Goal: Check status: Check status

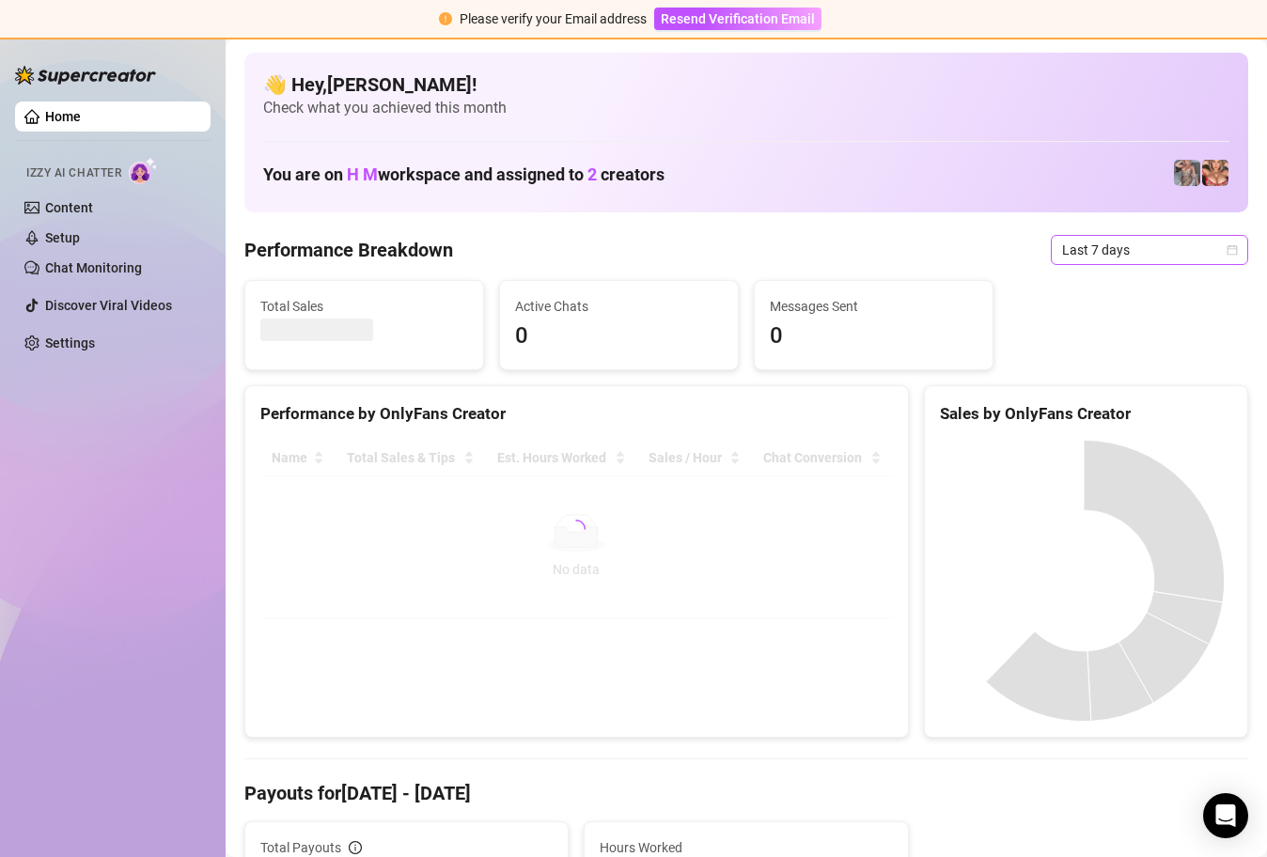
click at [1227, 251] on icon "calendar" at bounding box center [1232, 249] width 11 height 11
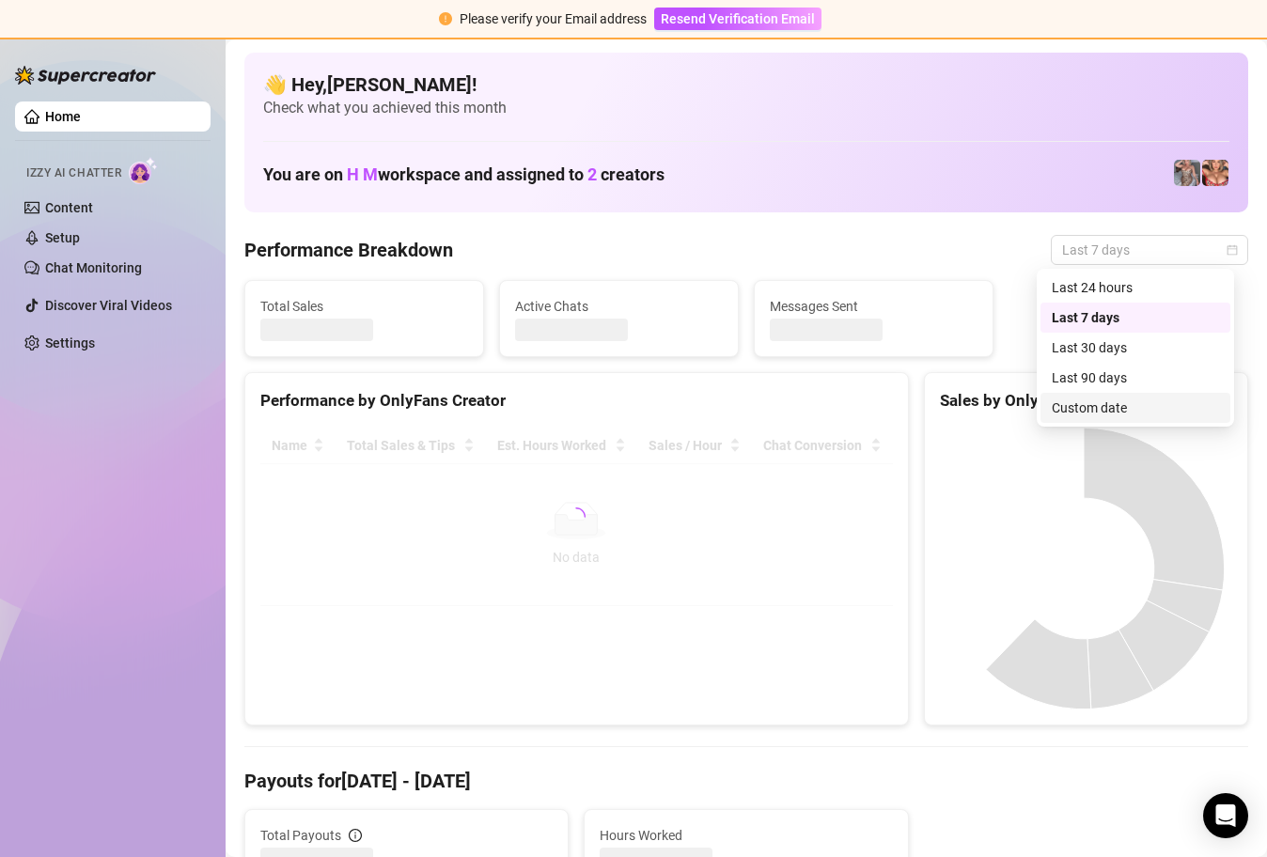
click at [1130, 404] on div "Custom date" at bounding box center [1135, 408] width 167 height 21
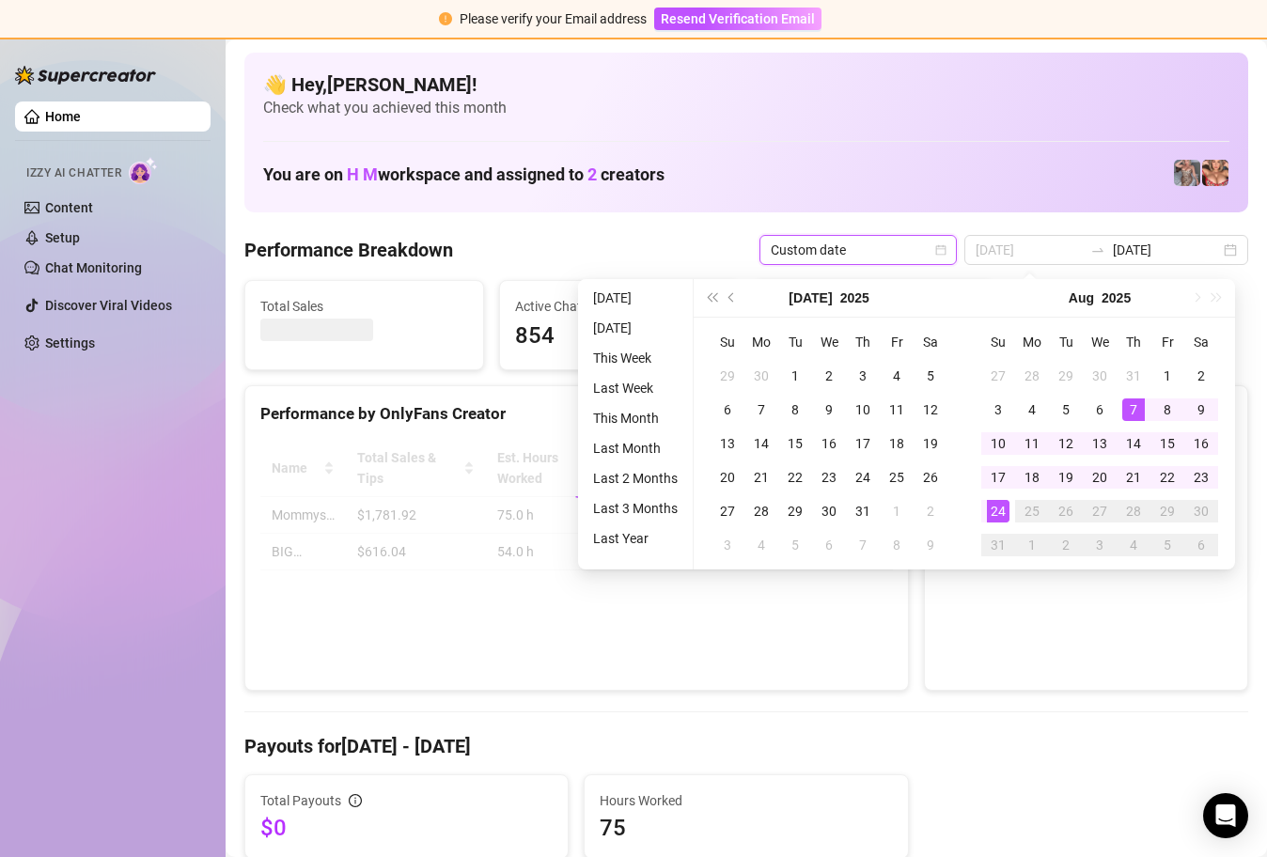
type input "[DATE]"
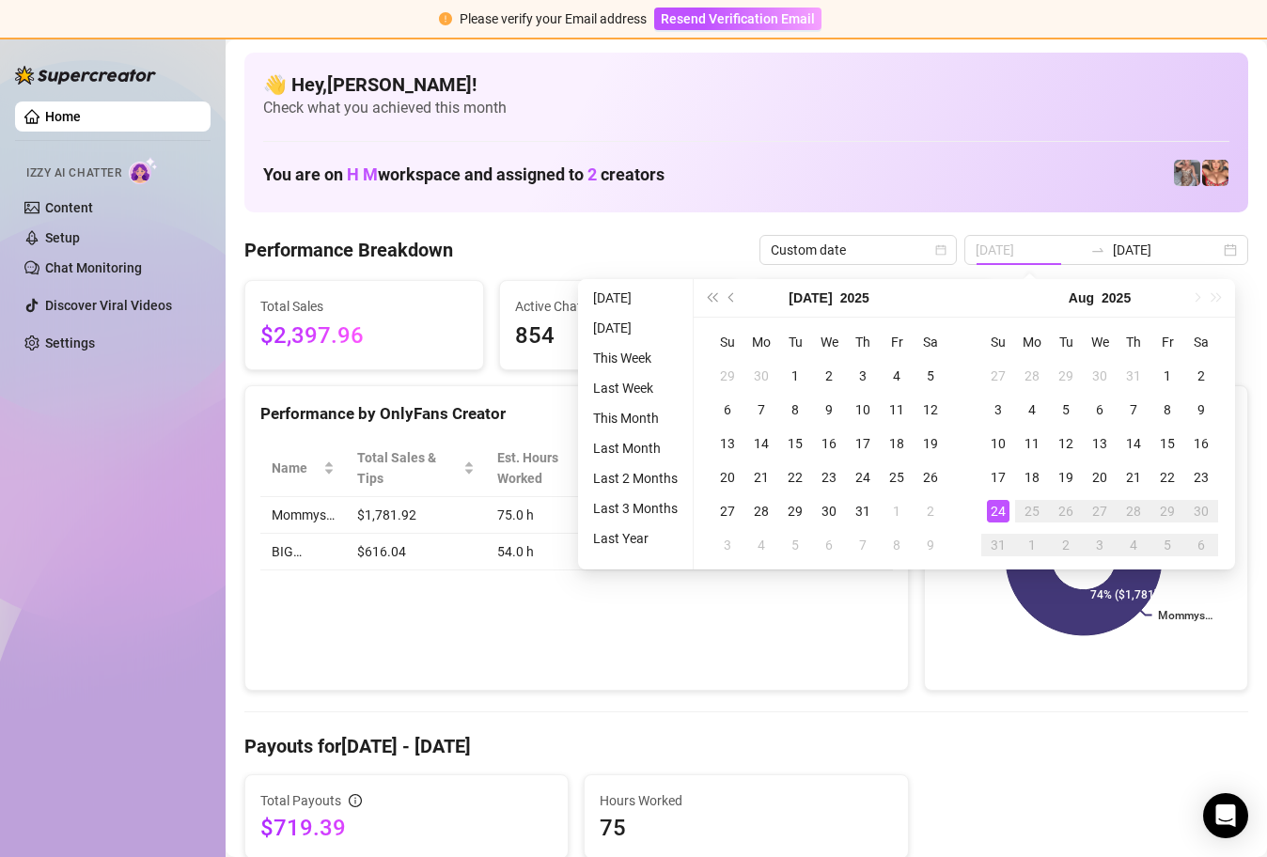
click at [1002, 504] on div "24" at bounding box center [998, 511] width 23 height 23
type input "[DATE]"
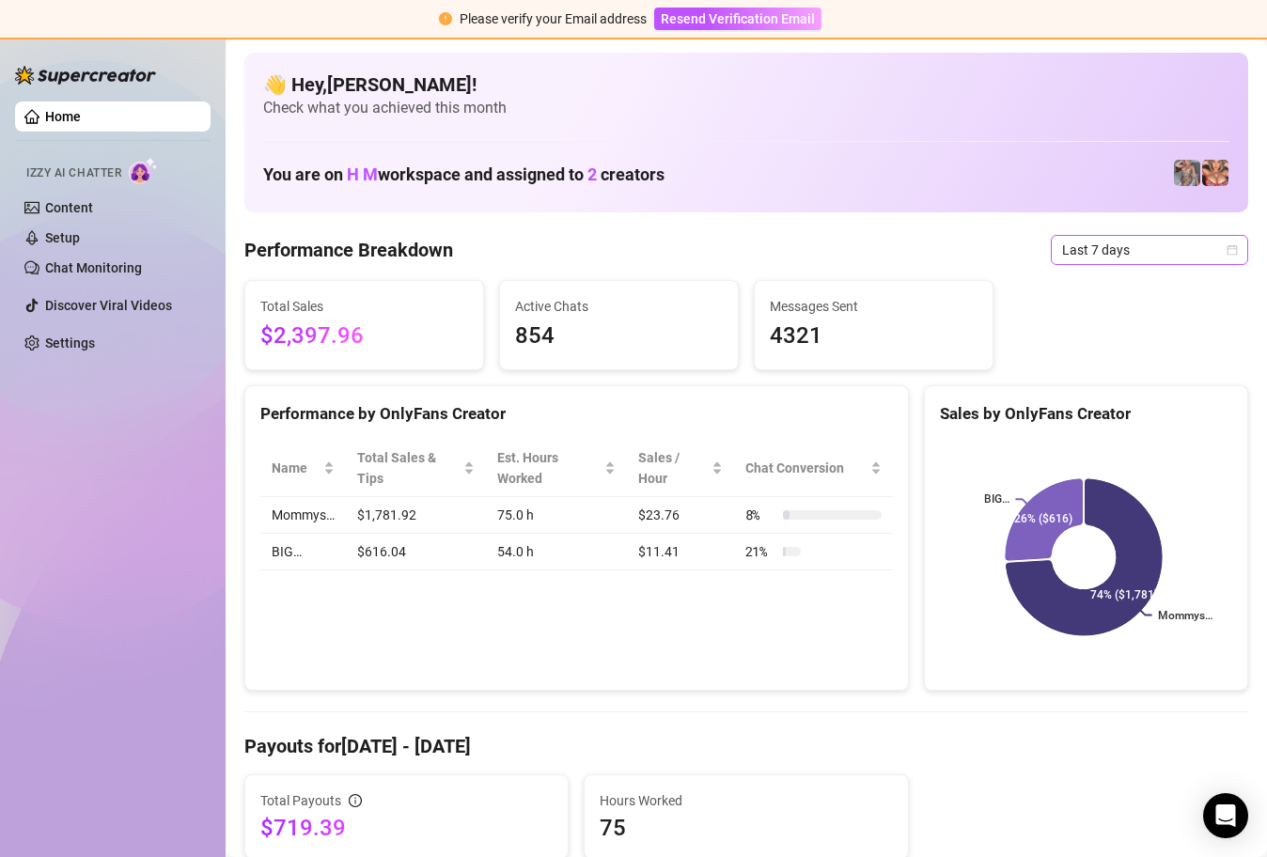
click at [1217, 238] on span "Last 7 days" at bounding box center [1149, 250] width 175 height 28
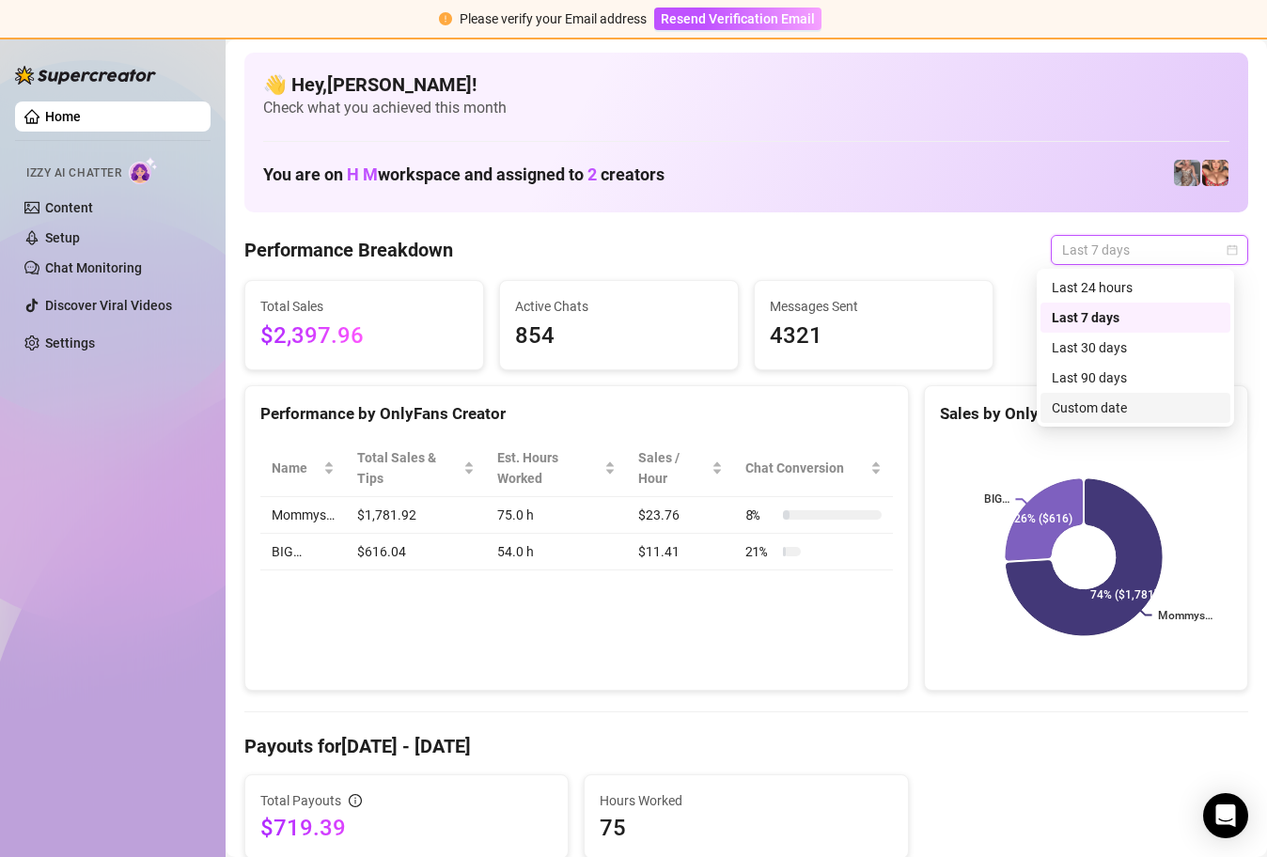
click at [1098, 411] on div "Custom date" at bounding box center [1135, 408] width 167 height 21
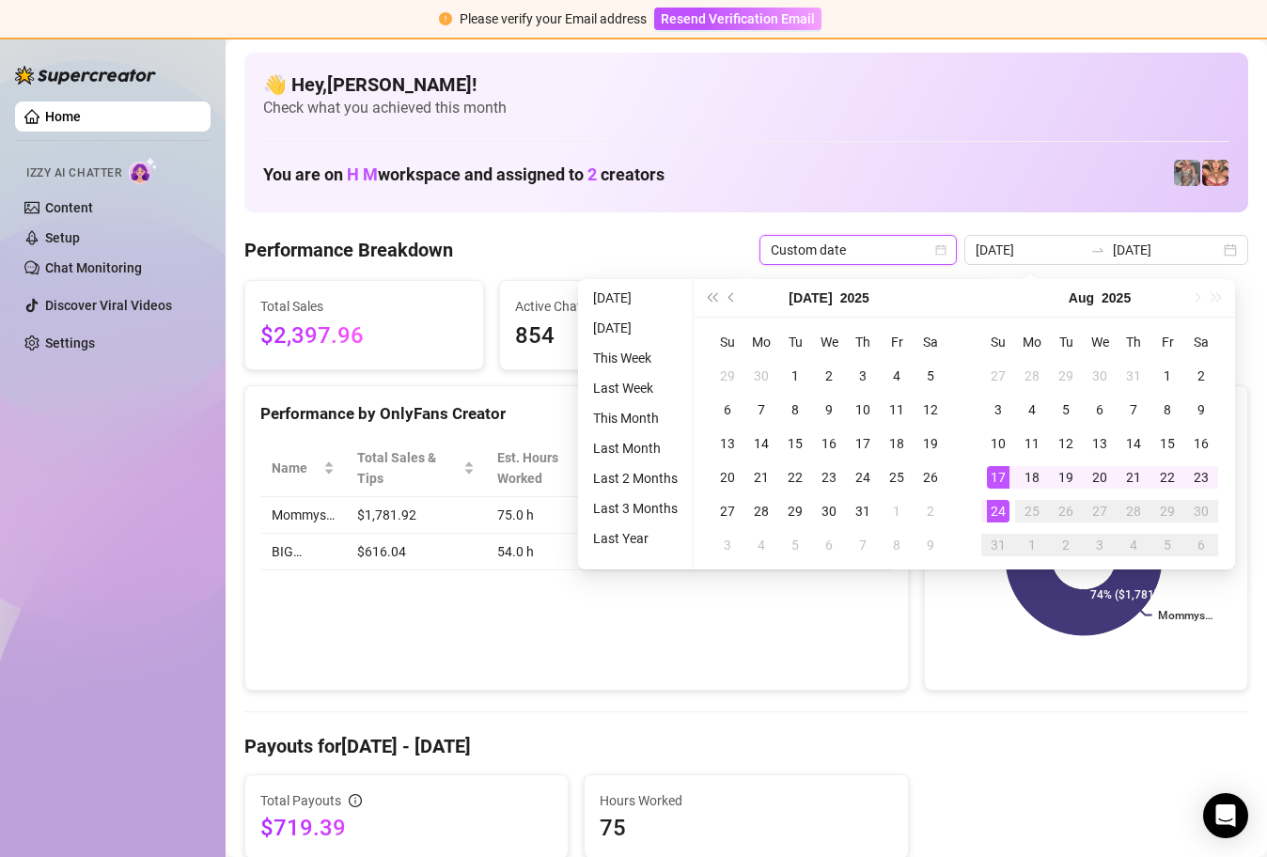
type input "[DATE]"
click at [999, 509] on div "24" at bounding box center [998, 511] width 23 height 23
click at [1001, 509] on div "24" at bounding box center [998, 511] width 23 height 23
type input "[DATE]"
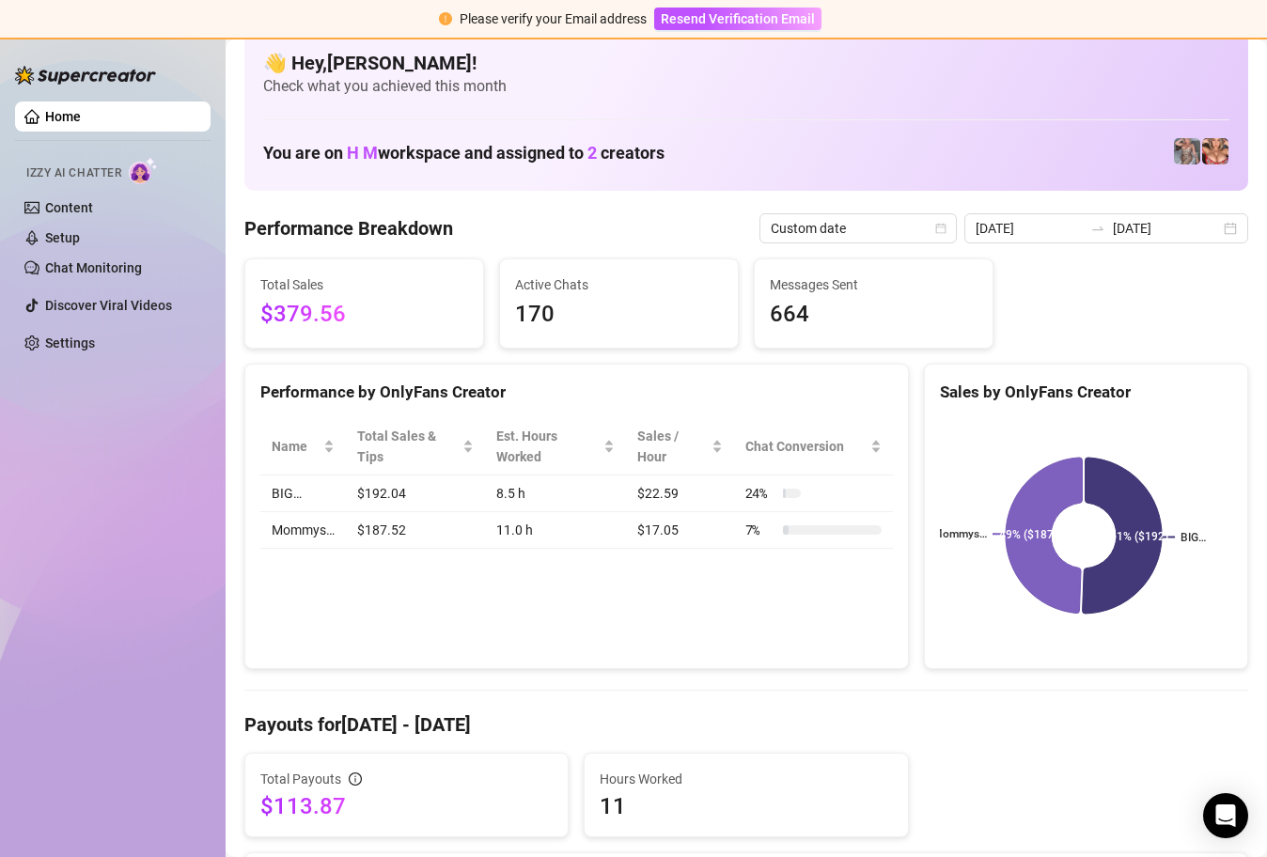
scroll to position [25, 0]
